Goal: Transaction & Acquisition: Book appointment/travel/reservation

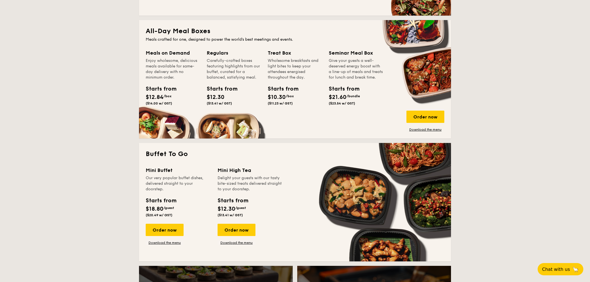
scroll to position [232, 0]
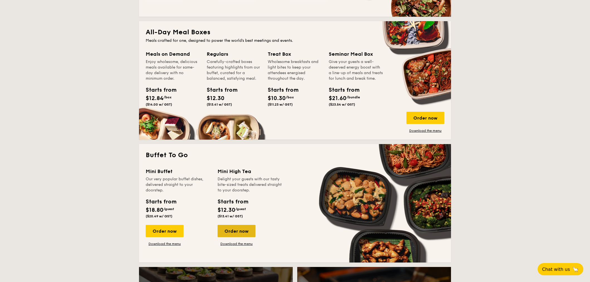
click at [237, 229] on div "Order now" at bounding box center [237, 231] width 38 height 12
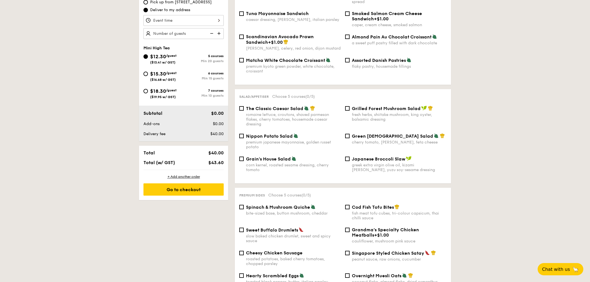
scroll to position [125, 0]
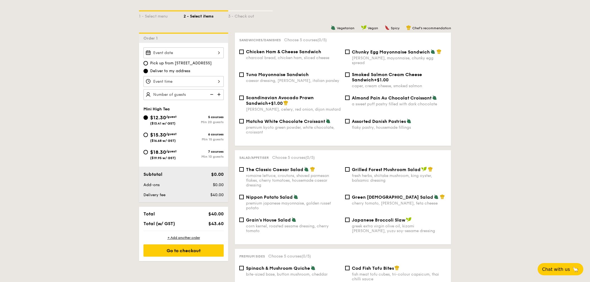
click at [195, 49] on input "Takeaway Arabica Coffee packed in a takeaway box with [PERSON_NAME], sugar, and…" at bounding box center [184, 52] width 80 height 11
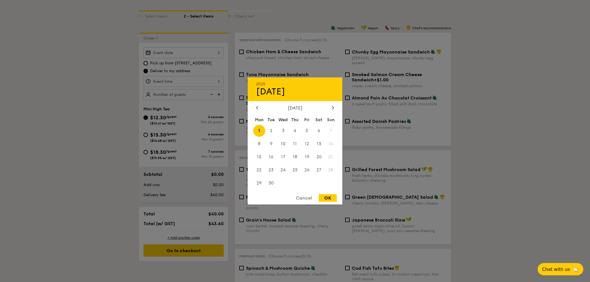
click at [330, 105] on div "2025 Sep [DATE] Tue Wed Thu Fri Sat Sun 1 2 3 4 5 6 7 8 9 10 11 12 13 14 15 16 …" at bounding box center [295, 140] width 95 height 127
click at [334, 107] on div at bounding box center [332, 107] width 5 height 5
click at [261, 169] on span "17" at bounding box center [259, 170] width 12 height 12
click at [330, 195] on div "OK" at bounding box center [328, 198] width 18 height 8
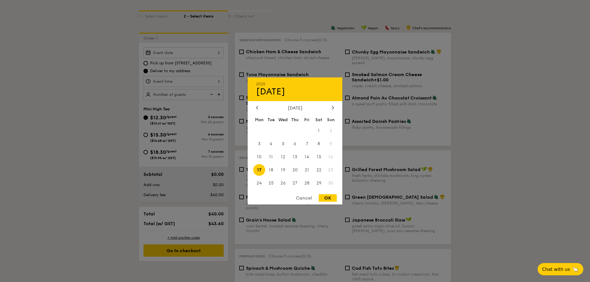
type input "[DATE]"
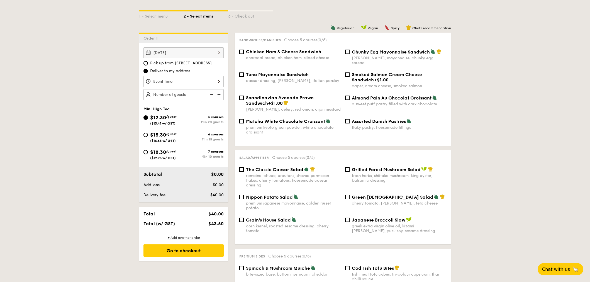
click at [215, 82] on input "Takeaway Arabica Coffee packed in a takeaway box with [PERSON_NAME], sugar, and…" at bounding box center [184, 81] width 80 height 11
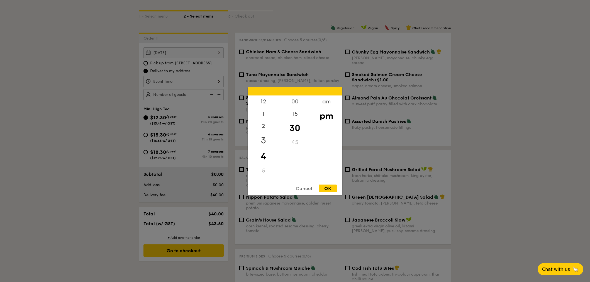
click at [261, 140] on div "3" at bounding box center [263, 140] width 31 height 16
click at [295, 115] on div "15" at bounding box center [294, 116] width 31 height 16
click at [331, 188] on div "OK" at bounding box center [328, 189] width 18 height 8
type input "3:15PM"
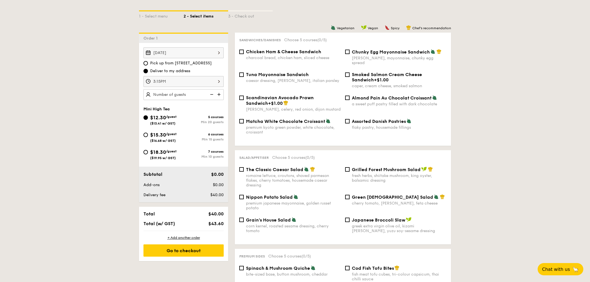
click at [186, 96] on input "text" at bounding box center [184, 94] width 80 height 11
type input "30 guests"
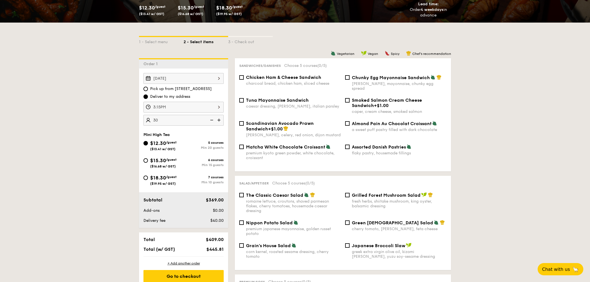
scroll to position [94, 0]
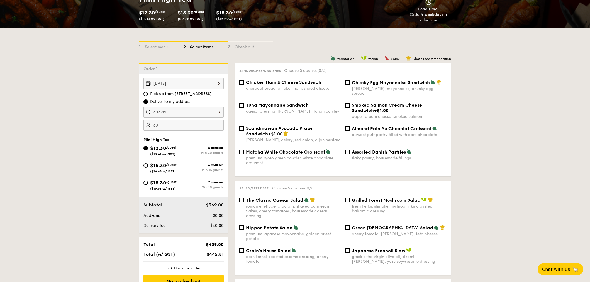
click at [296, 87] on div "charcoal bread, chicken ham, sliced cheese" at bounding box center [293, 88] width 95 height 5
click at [244, 85] on input "Chicken Ham & Cheese Sandwich charcoal bread, chicken ham, sliced cheese" at bounding box center [241, 82] width 4 height 4
checkbox input "true"
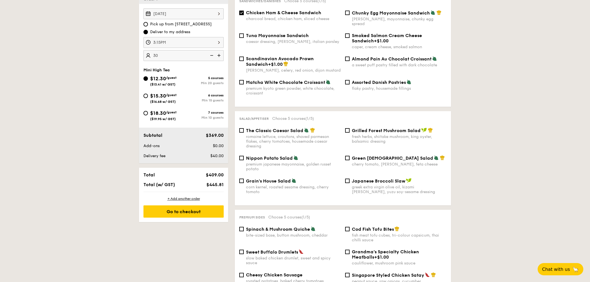
scroll to position [164, 0]
click at [165, 102] on span "($16.68 w/ GST)" at bounding box center [163, 101] width 26 height 4
click at [148, 98] on input "$15.30 /guest ($16.68 w/ GST) 6 courses Min 15 guests" at bounding box center [146, 95] width 4 height 4
radio input "true"
checkbox input "false"
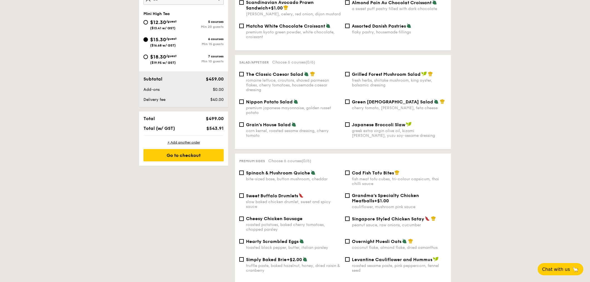
scroll to position [133, 0]
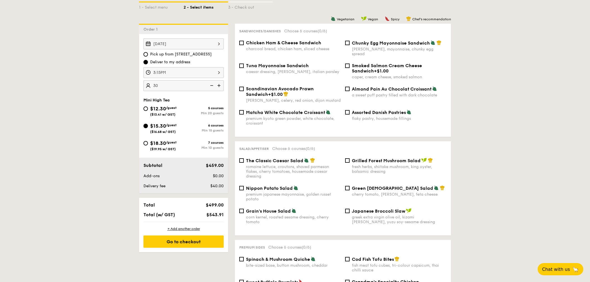
click at [186, 113] on div "Min 20 guests" at bounding box center [204, 113] width 40 height 4
click at [148, 111] on input "$12.30 /guest ($13.41 w/ GST) 5 courses Min 20 guests" at bounding box center [146, 108] width 4 height 4
radio input "true"
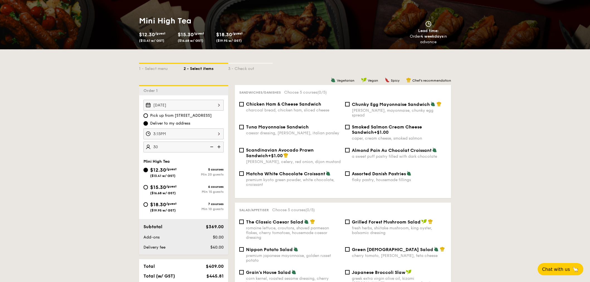
scroll to position [103, 0]
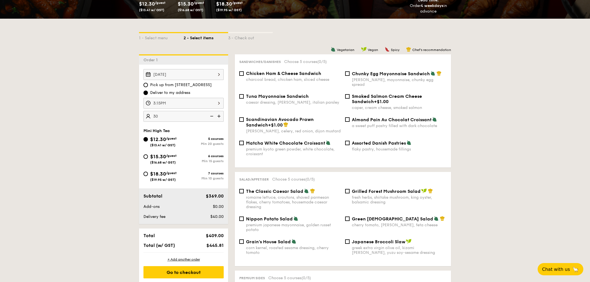
click at [310, 69] on div "Sandwiches/Danishes Choose 5 courses (0/5) Chicken Ham & Cheese Sandwich charco…" at bounding box center [343, 110] width 216 height 113
click at [308, 72] on span "Chicken Ham & Cheese Sandwich" at bounding box center [283, 73] width 75 height 5
click at [244, 72] on input "Chicken Ham & Cheese Sandwich charcoal bread, chicken ham, sliced cheese" at bounding box center [241, 73] width 4 height 4
checkbox input "true"
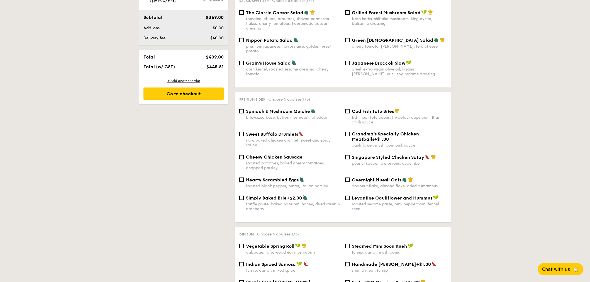
scroll to position [286, 0]
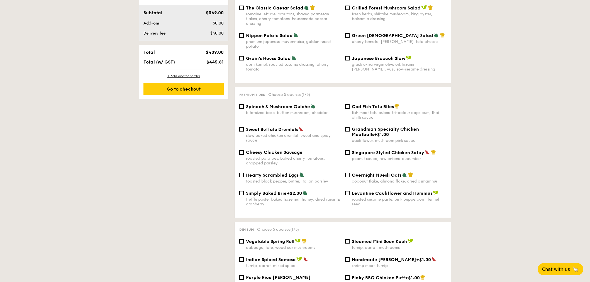
click at [393, 151] on div "Singapore Styled Chicken Satay peanut sauce, raw onions, cucumber" at bounding box center [399, 155] width 95 height 11
click at [350, 151] on input "Singapore Styled Chicken Satay peanut sauce, raw onions, cucumber" at bounding box center [347, 152] width 4 height 4
checkbox input "true"
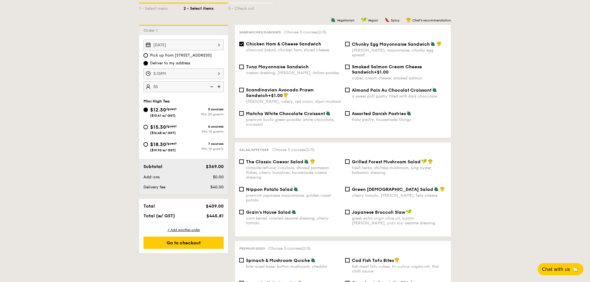
scroll to position [133, 0]
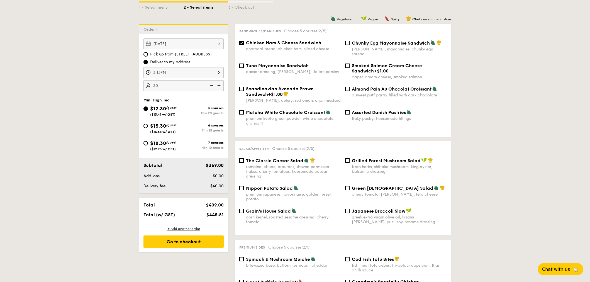
click at [423, 86] on span "Almond Pain Au Chocolat Croissant" at bounding box center [392, 88] width 80 height 5
click at [350, 87] on input "Almond Pain Au Chocolat Croissant a sweet puff pastry filled with dark chocolate" at bounding box center [347, 89] width 4 height 4
checkbox input "true"
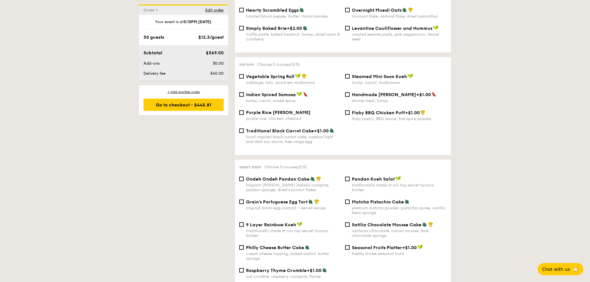
scroll to position [469, 0]
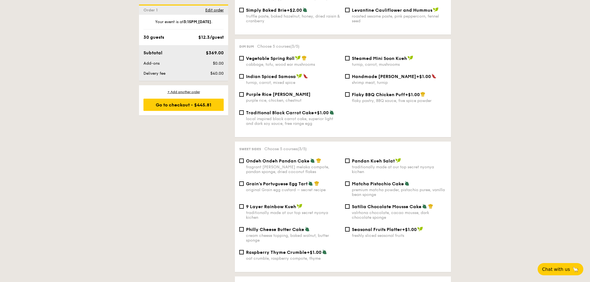
click at [266, 74] on span "Indian Spiced Samosa" at bounding box center [271, 76] width 50 height 5
click at [244, 74] on input "Indian Spiced Samosa turnip, carrot, mixed spice" at bounding box center [241, 76] width 4 height 4
checkbox input "true"
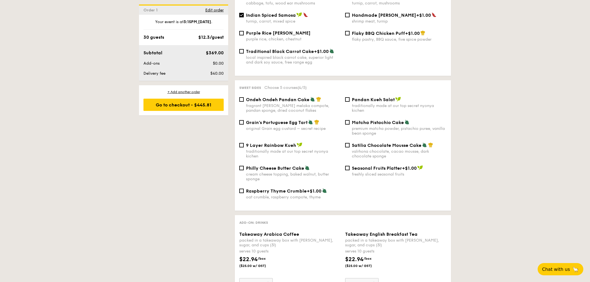
scroll to position [500, 0]
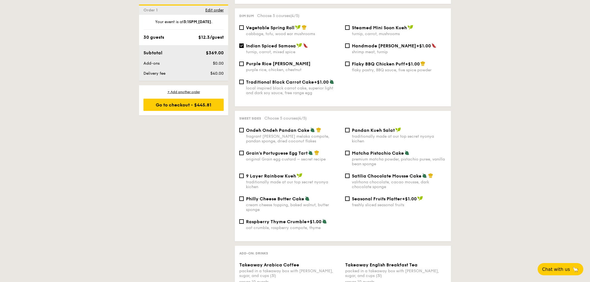
click at [380, 157] on div "premium matcha powder, pistachio puree, vanilla bean sponge" at bounding box center [399, 161] width 95 height 9
click at [350, 155] on input "Matcha Pistachio Cake premium matcha powder, pistachio puree, vanilla bean spon…" at bounding box center [347, 153] width 4 height 4
checkbox input "true"
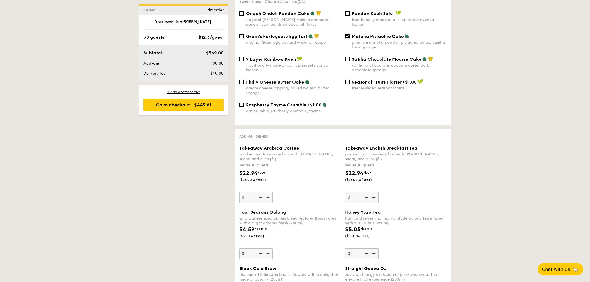
scroll to position [737, 0]
